Goal: Find specific page/section: Find specific page/section

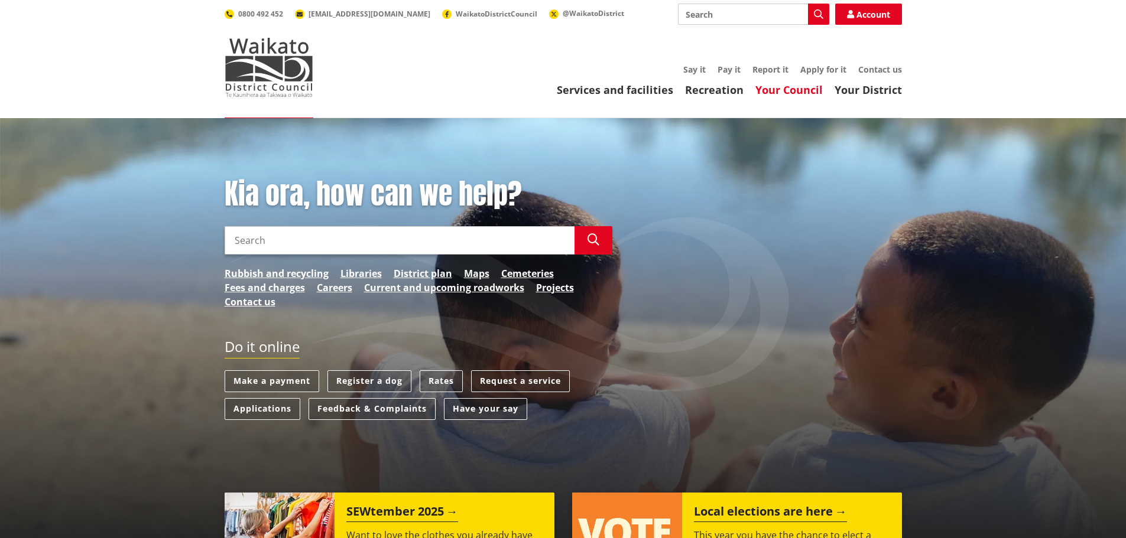
click at [802, 88] on link "Your Council" at bounding box center [788, 90] width 67 height 14
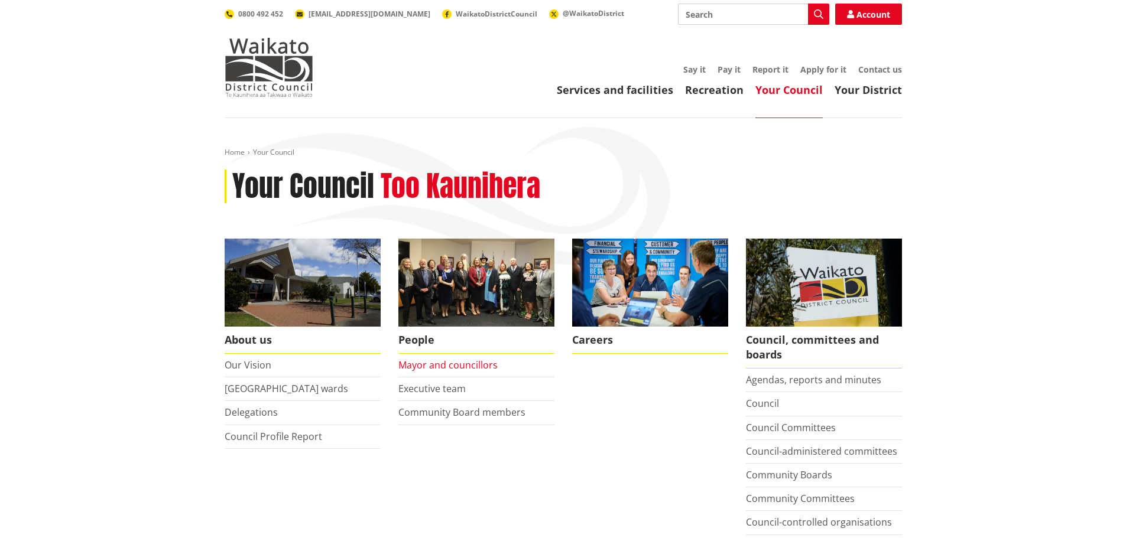
click at [452, 365] on link "Mayor and councillors" at bounding box center [447, 365] width 99 height 13
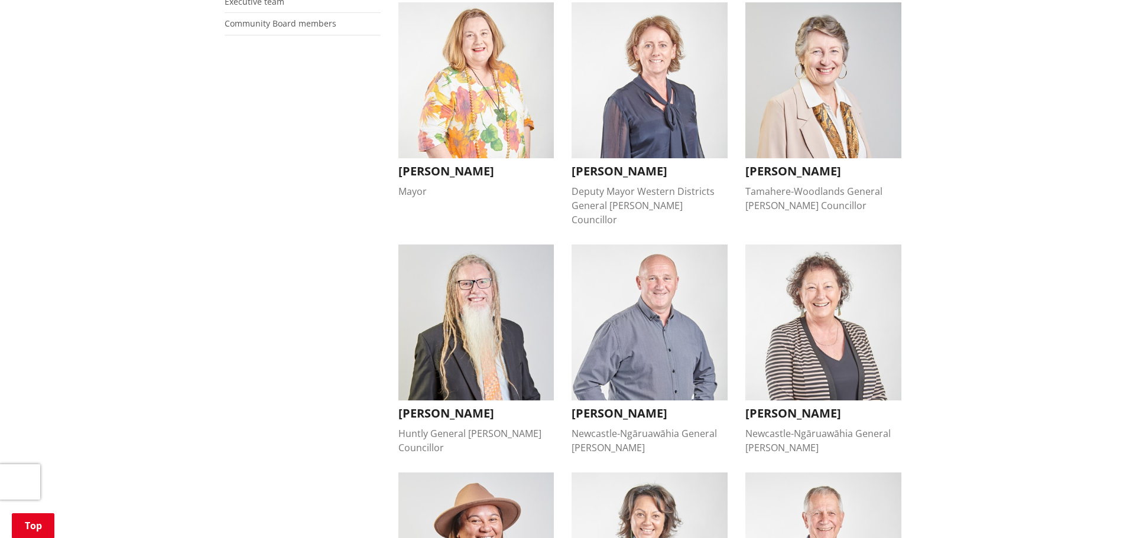
scroll to position [177, 0]
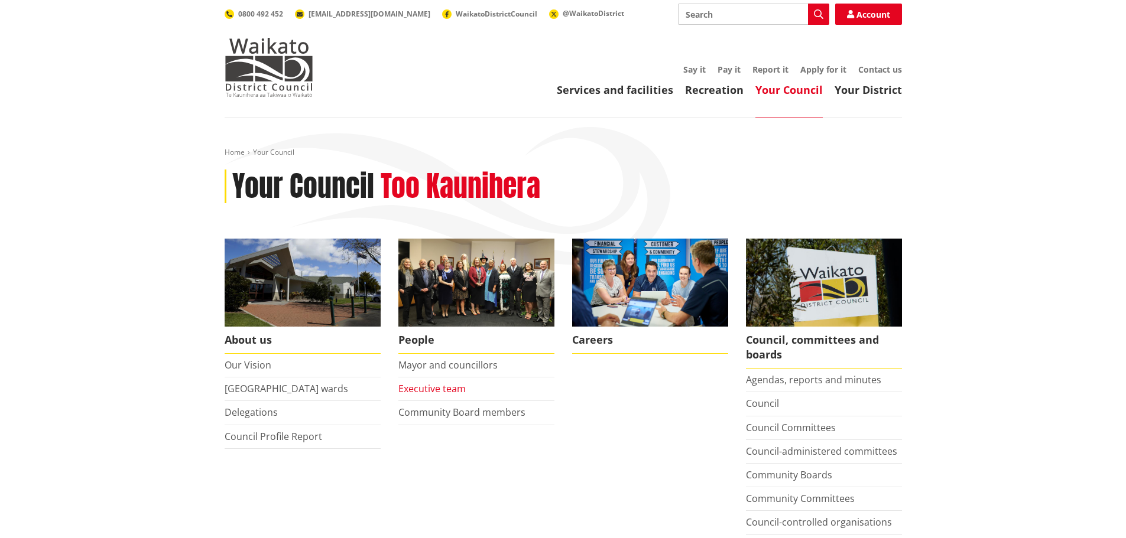
click at [434, 389] on link "Executive team" at bounding box center [431, 388] width 67 height 13
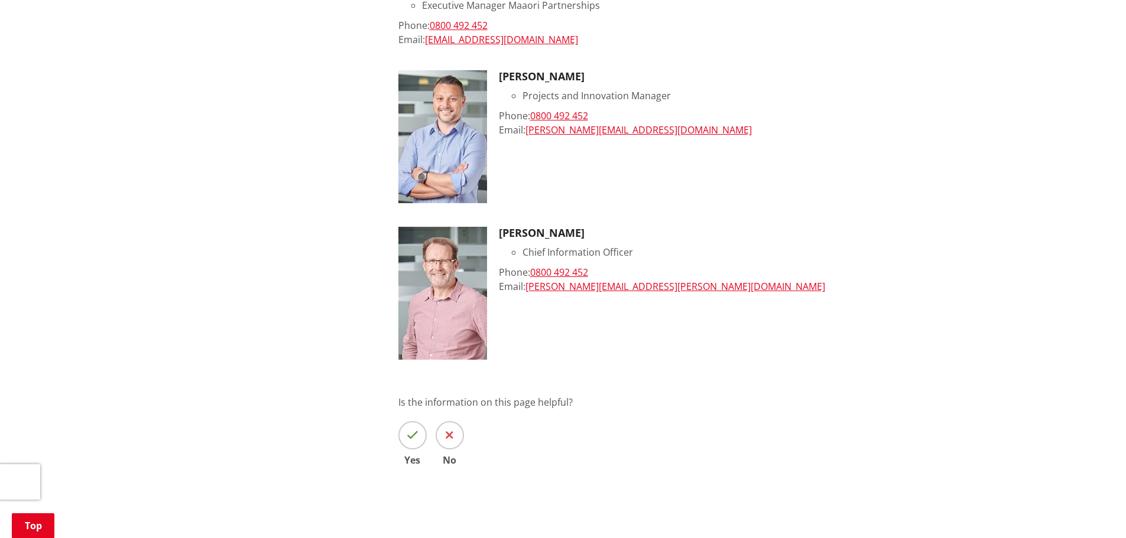
scroll to position [1123, 0]
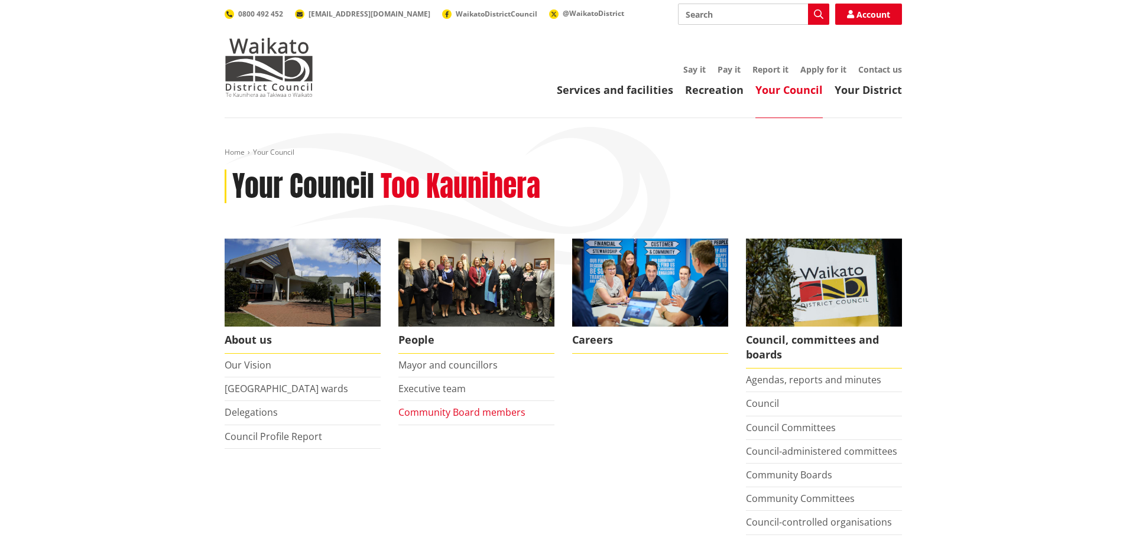
click at [485, 414] on link "Community Board members" at bounding box center [461, 412] width 127 height 13
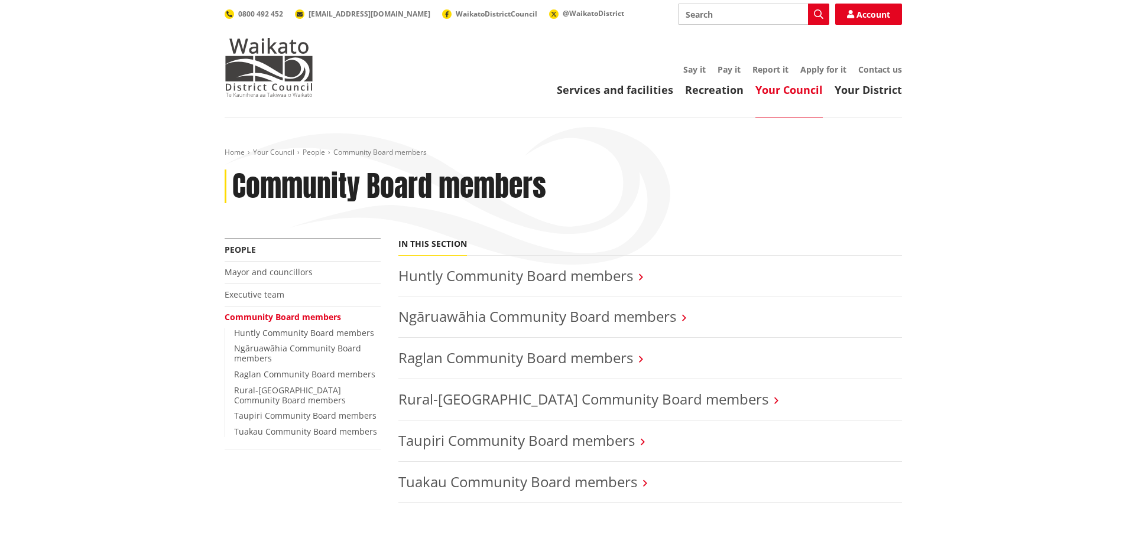
click at [680, 318] on h3 "Ngāruawāhia Community Board members" at bounding box center [650, 317] width 504 height 17
click at [686, 320] on icon at bounding box center [684, 318] width 4 height 11
click at [514, 318] on link "Ngāruawāhia Community Board members" at bounding box center [537, 317] width 278 height 20
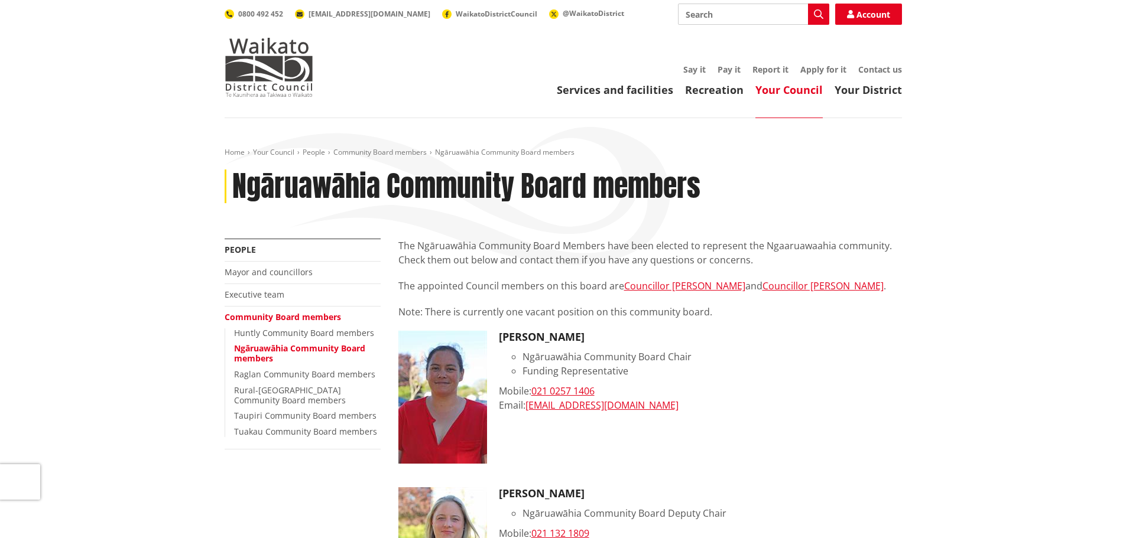
click at [710, 15] on input "Search" at bounding box center [753, 14] width 151 height 21
type input "[PERSON_NAME]"
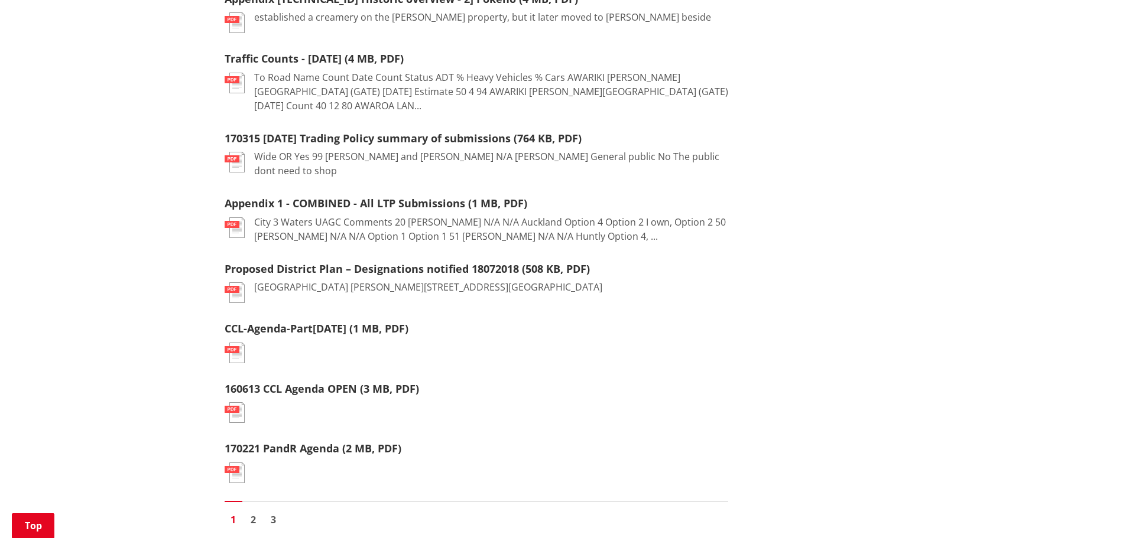
scroll to position [1419, 0]
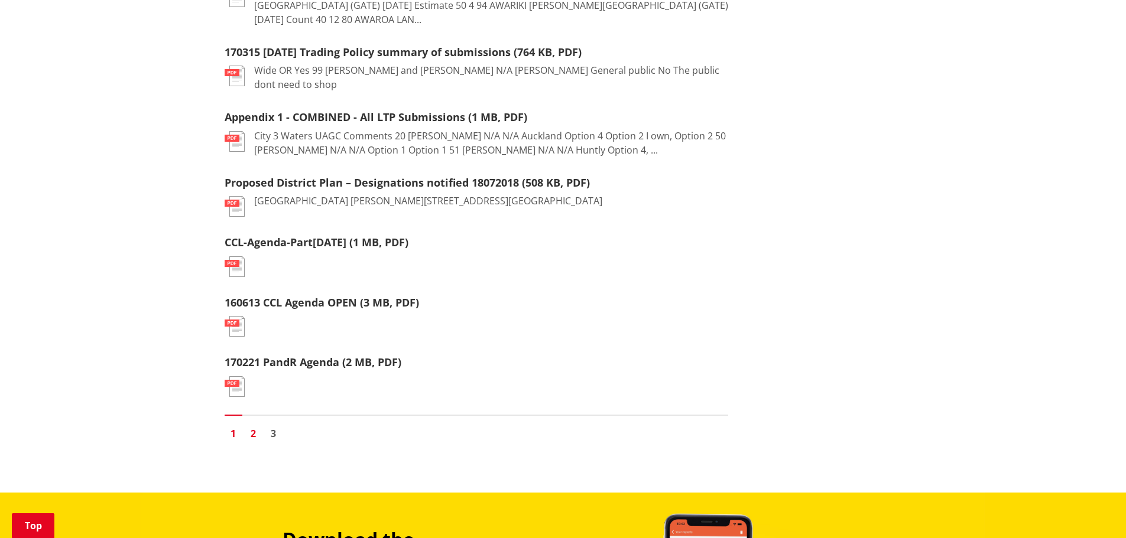
click at [252, 425] on link "2" at bounding box center [254, 434] width 18 height 18
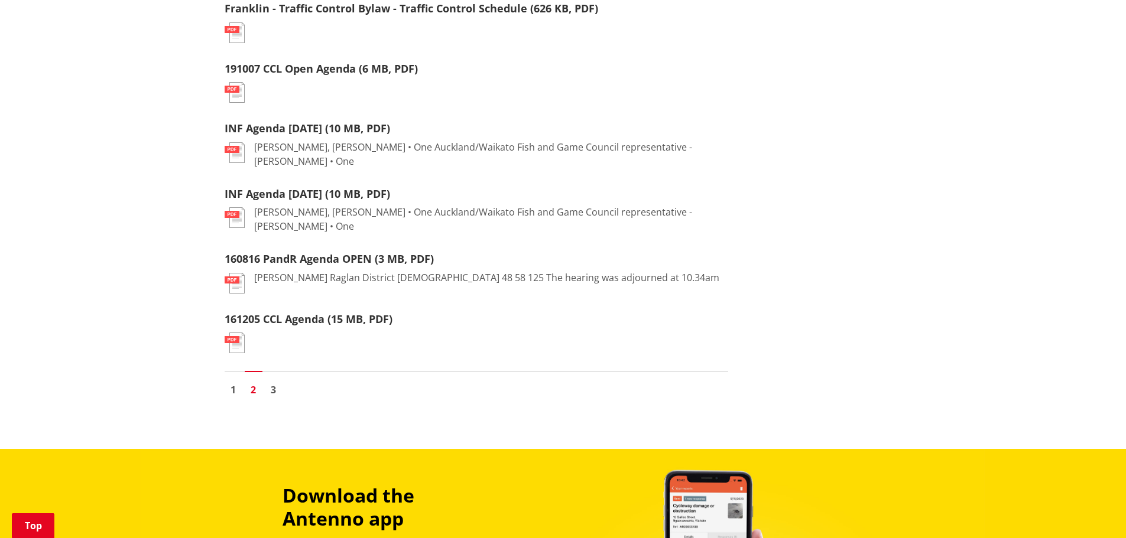
scroll to position [1182, 0]
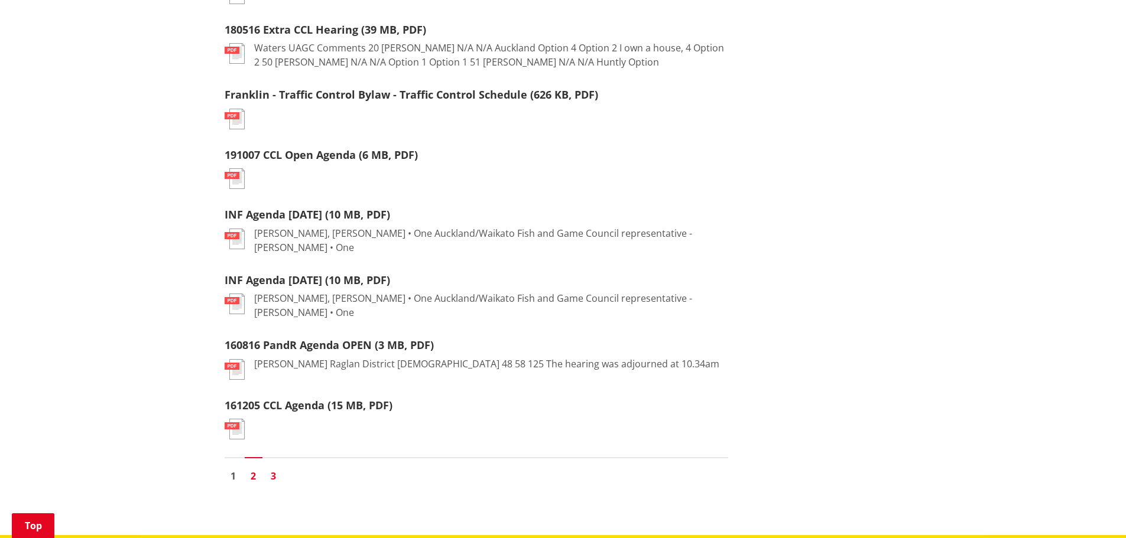
drag, startPoint x: 277, startPoint y: 453, endPoint x: 293, endPoint y: 438, distance: 22.2
click at [277, 468] on link "3" at bounding box center [274, 477] width 18 height 18
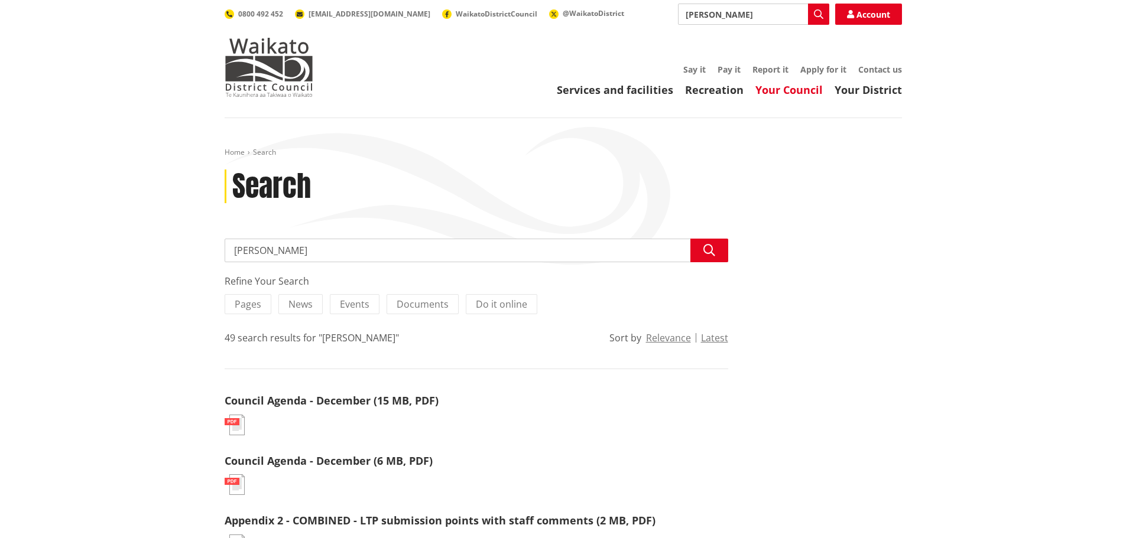
click at [804, 89] on link "Your Council" at bounding box center [788, 90] width 67 height 14
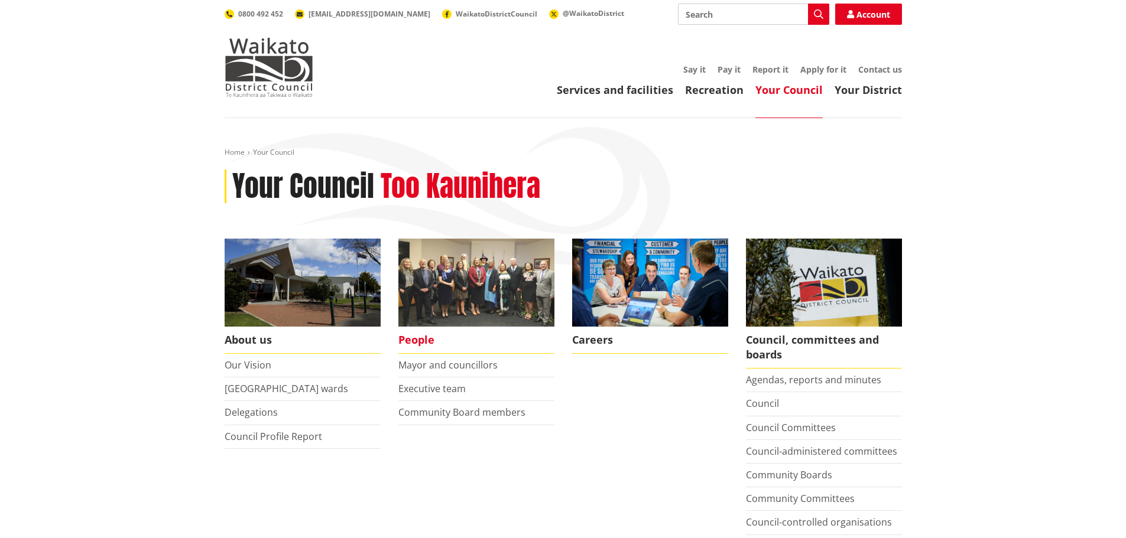
click at [418, 343] on span "People" at bounding box center [476, 340] width 156 height 27
